Goal: Task Accomplishment & Management: Manage account settings

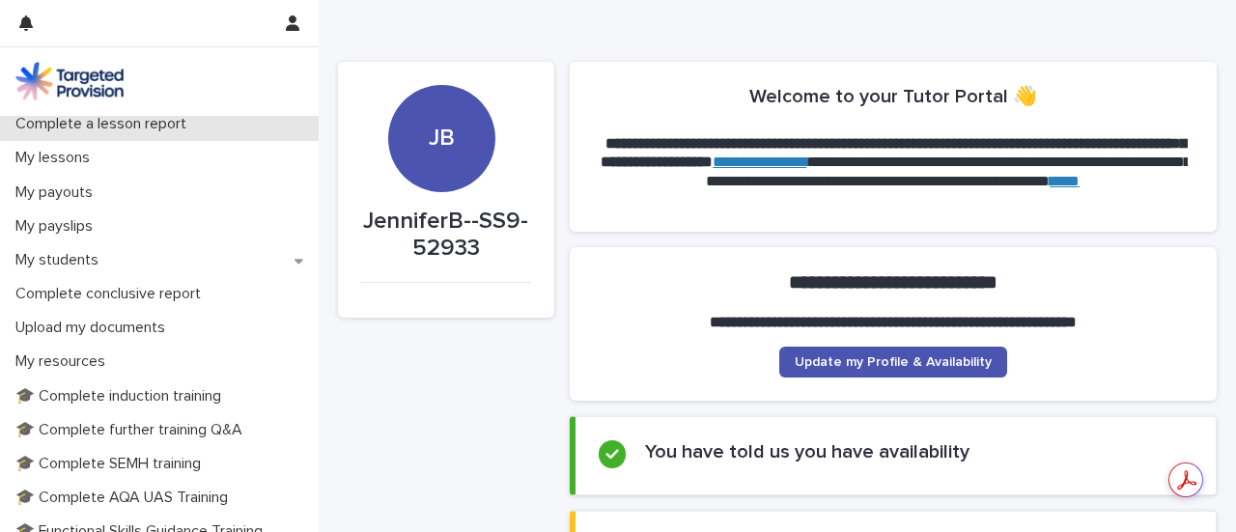
scroll to position [257, 0]
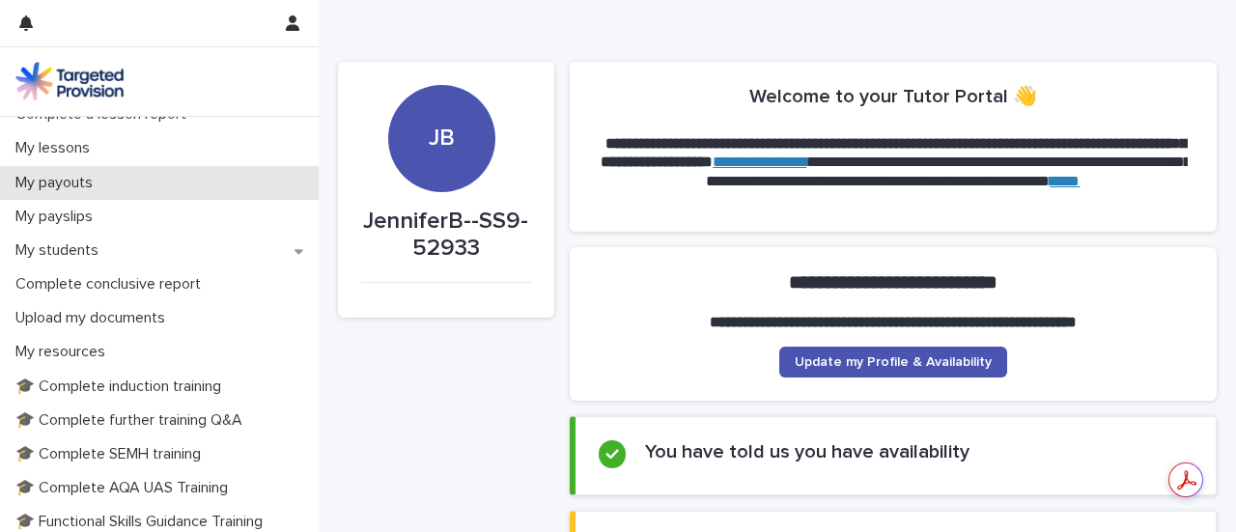
click at [180, 179] on div "My payouts" at bounding box center [159, 183] width 319 height 34
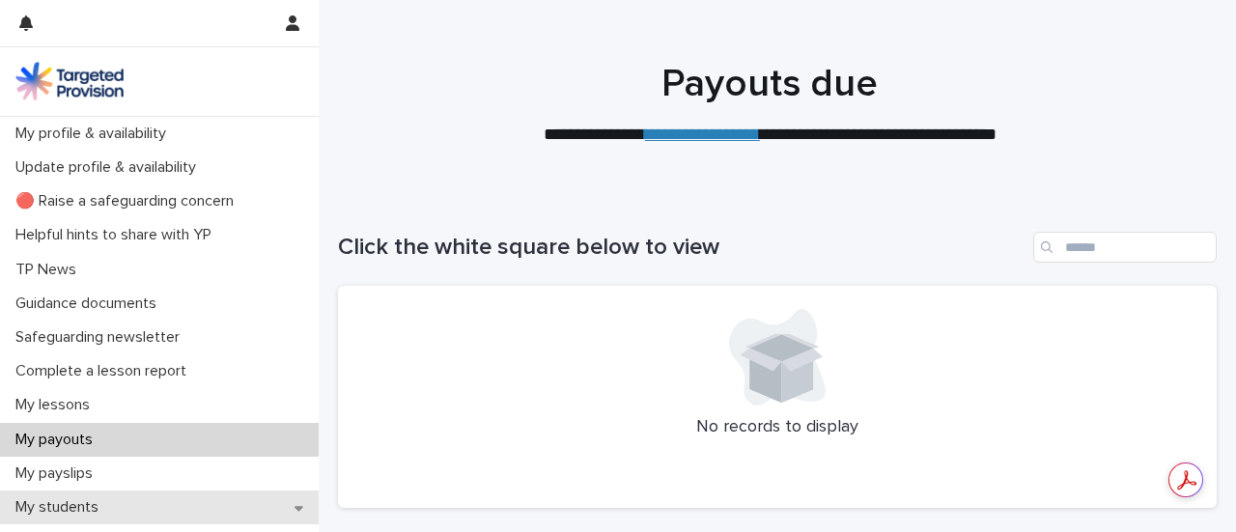
click at [114, 502] on div "My students" at bounding box center [159, 508] width 319 height 34
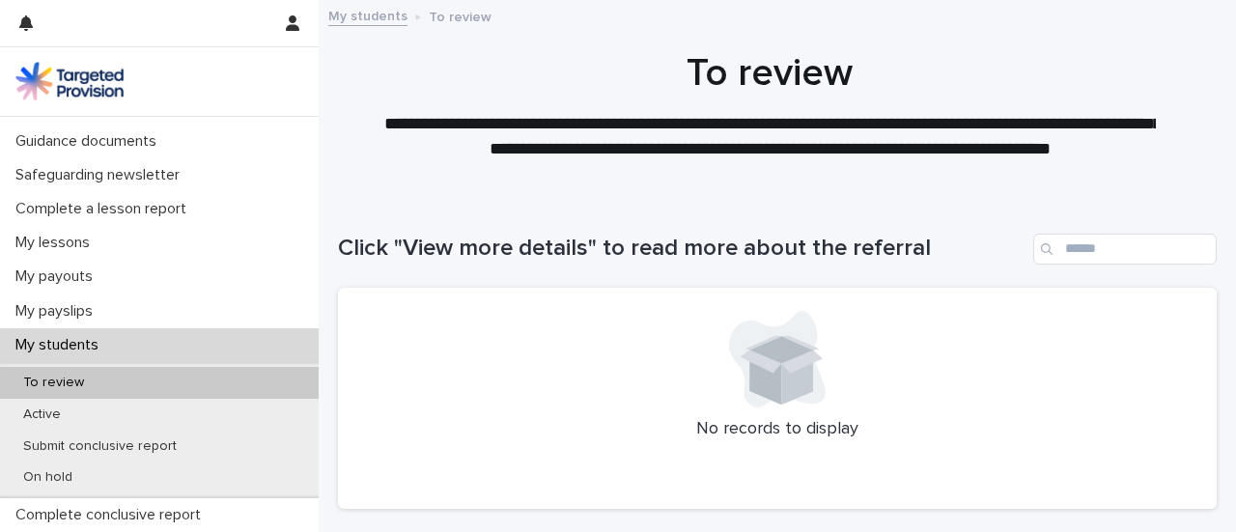
scroll to position [160, 0]
click at [209, 410] on div "Active" at bounding box center [159, 417] width 319 height 32
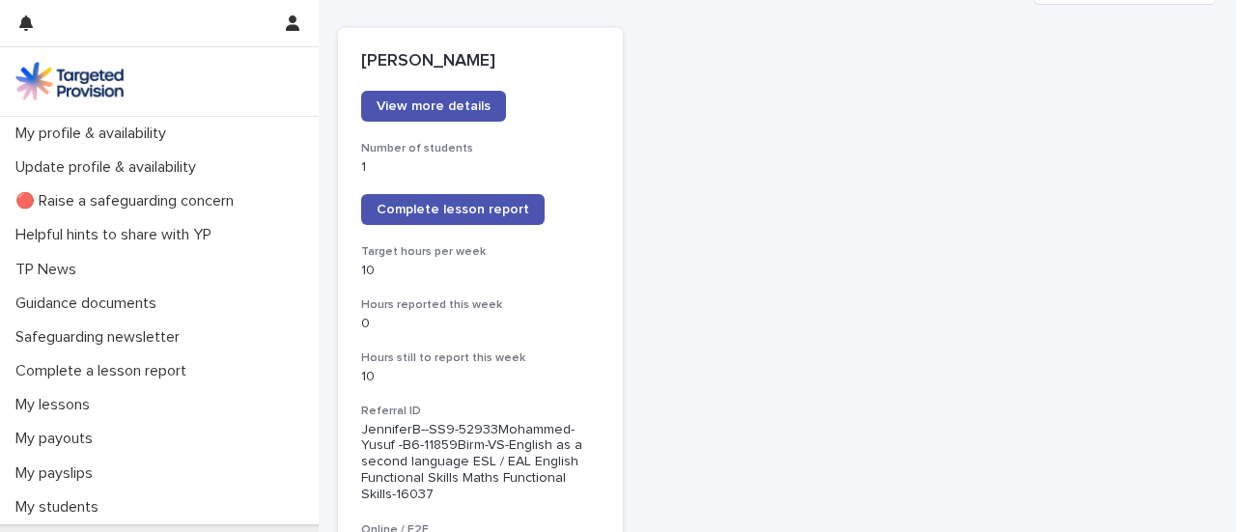
scroll to position [269, 0]
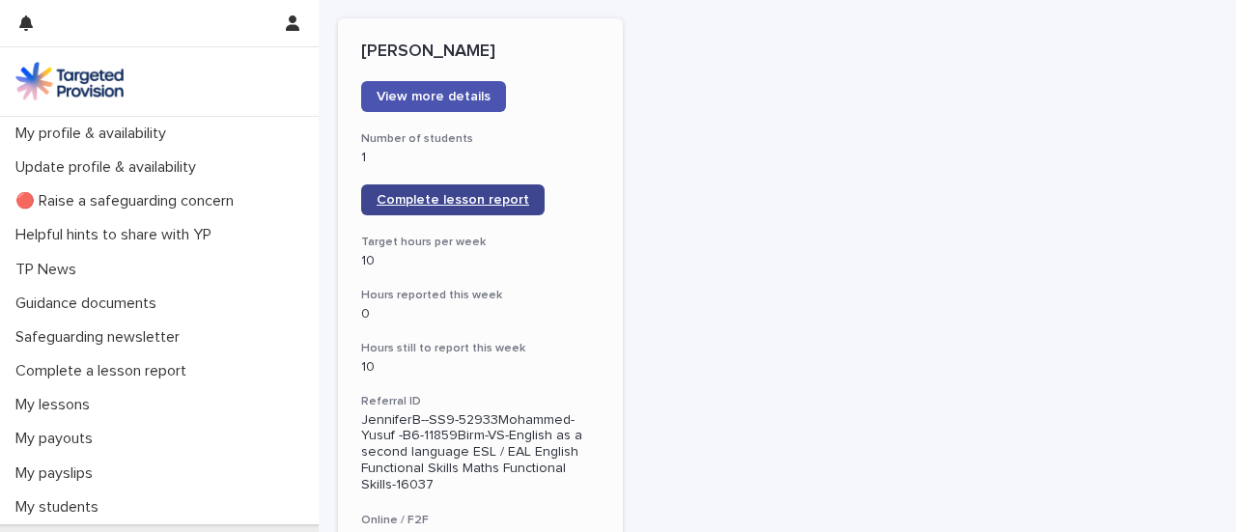
click at [469, 188] on link "Complete lesson report" at bounding box center [452, 199] width 183 height 31
